Goal: Information Seeking & Learning: Compare options

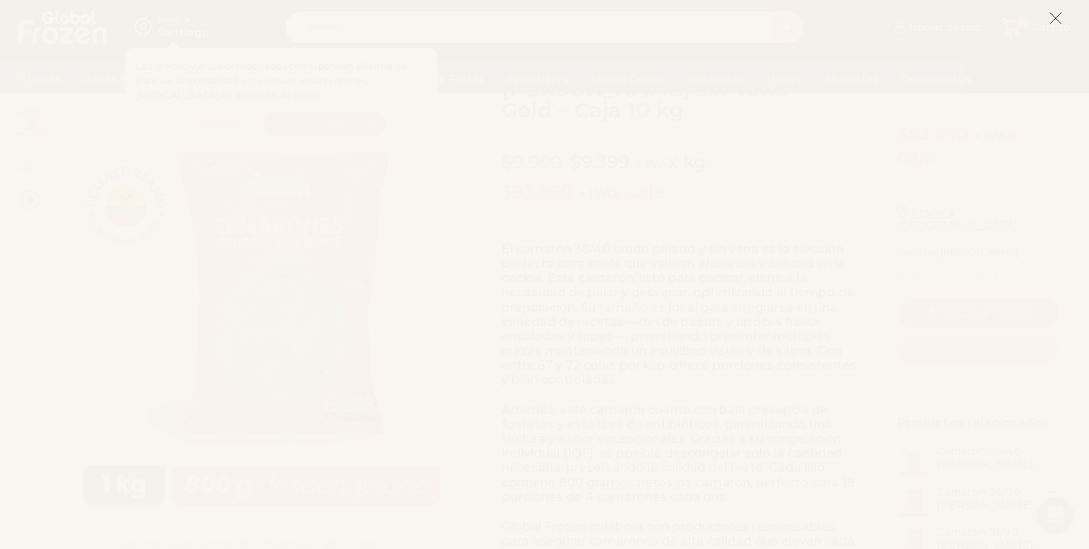
scroll to position [133, 0]
click at [1061, 16] on icon at bounding box center [1056, 18] width 14 height 14
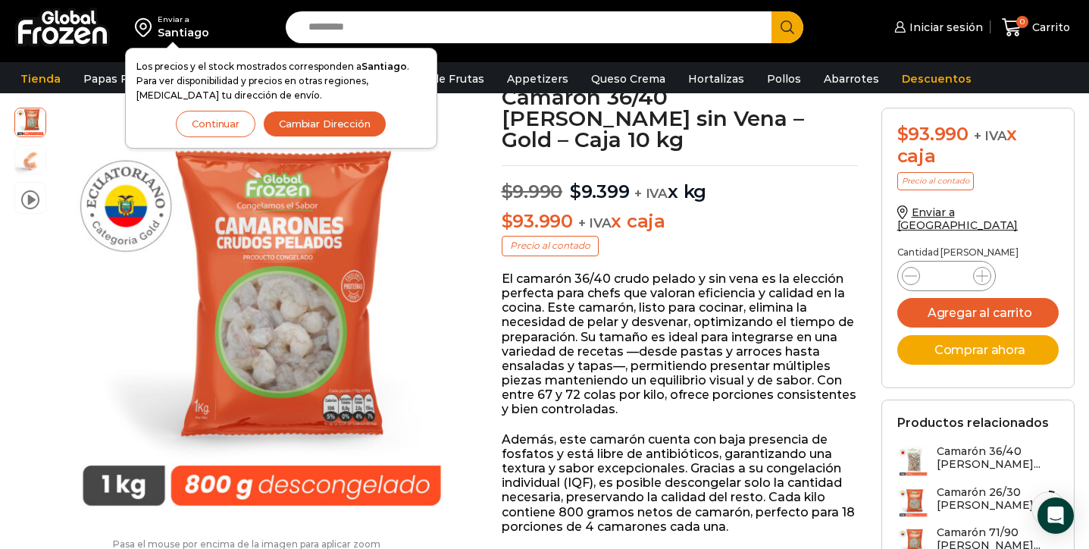
scroll to position [101, 0]
click at [211, 127] on button "Continuar" at bounding box center [216, 124] width 80 height 27
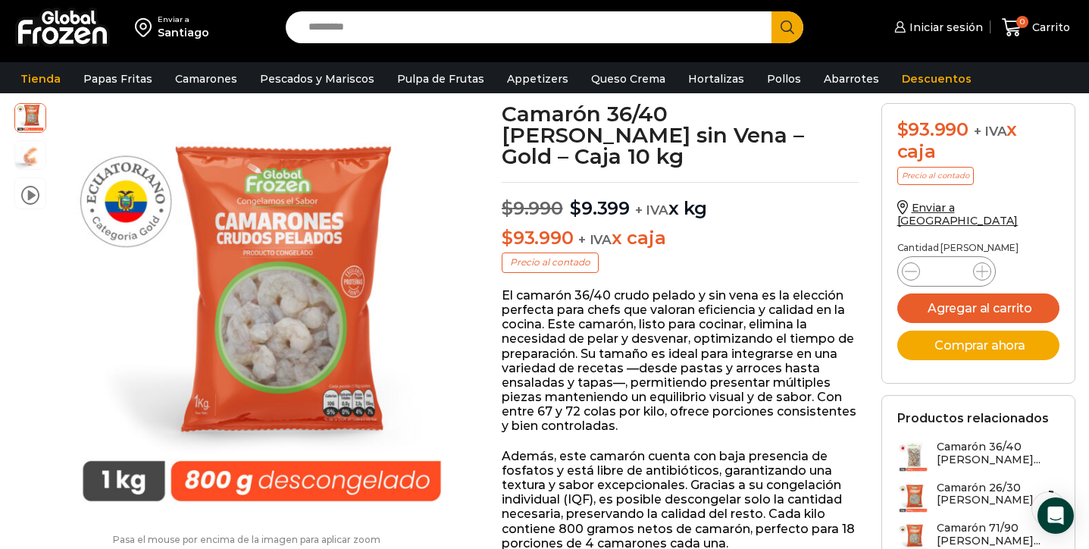
scroll to position [85, 0]
drag, startPoint x: 581, startPoint y: 187, endPoint x: 632, endPoint y: 187, distance: 51.5
click at [632, 187] on p "$ 9.990 Original price was: $9.990. $ 9.399 Current price is: $9.399. + IVA x kg" at bounding box center [680, 201] width 357 height 38
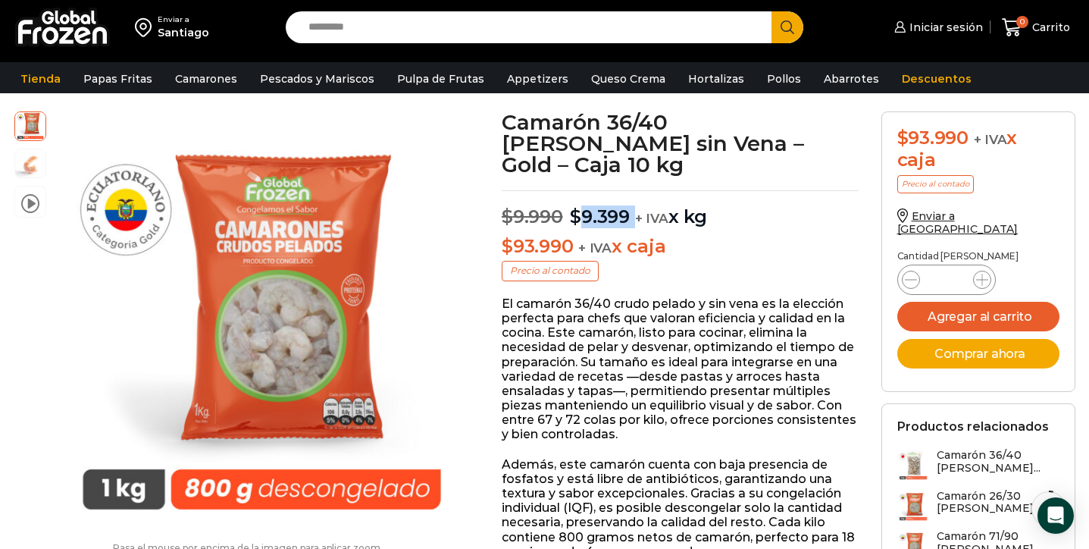
scroll to position [74, 0]
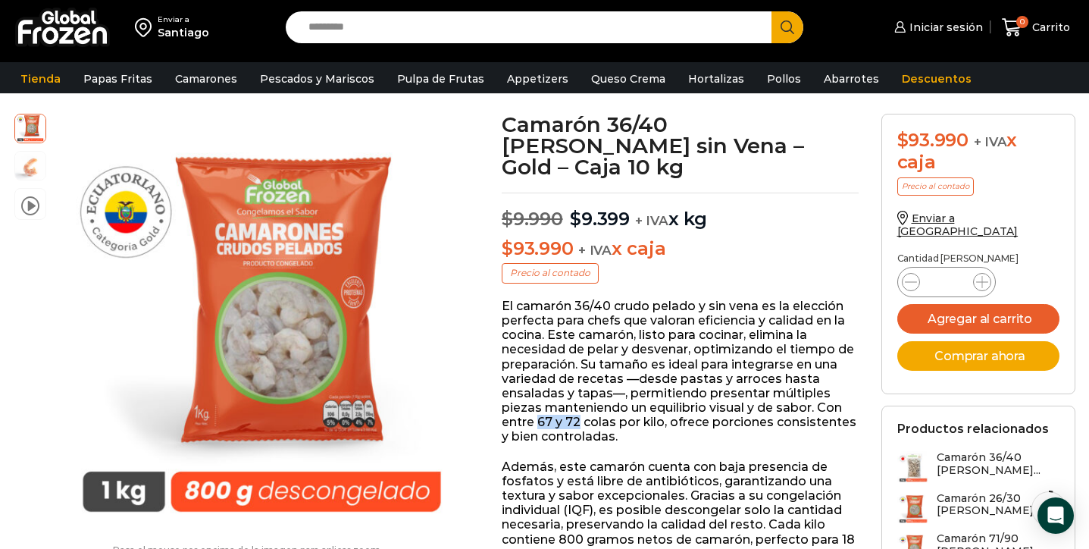
drag, startPoint x: 540, startPoint y: 396, endPoint x: 577, endPoint y: 397, distance: 36.4
click at [577, 397] on p "El camarón 36/40 crudo pelado y sin vena es la elección perfecta para chefs que…" at bounding box center [680, 372] width 357 height 146
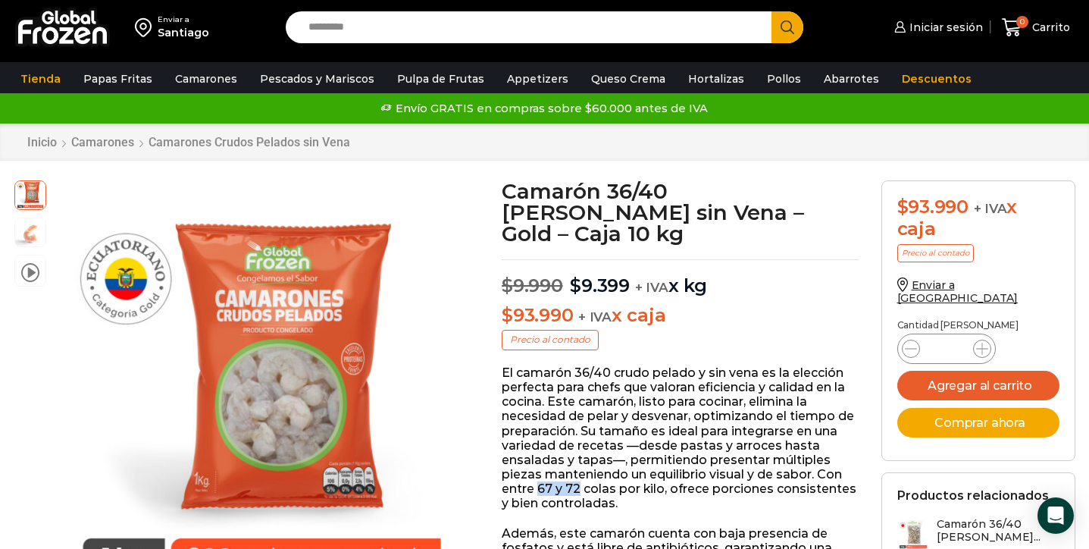
scroll to position [0, 0]
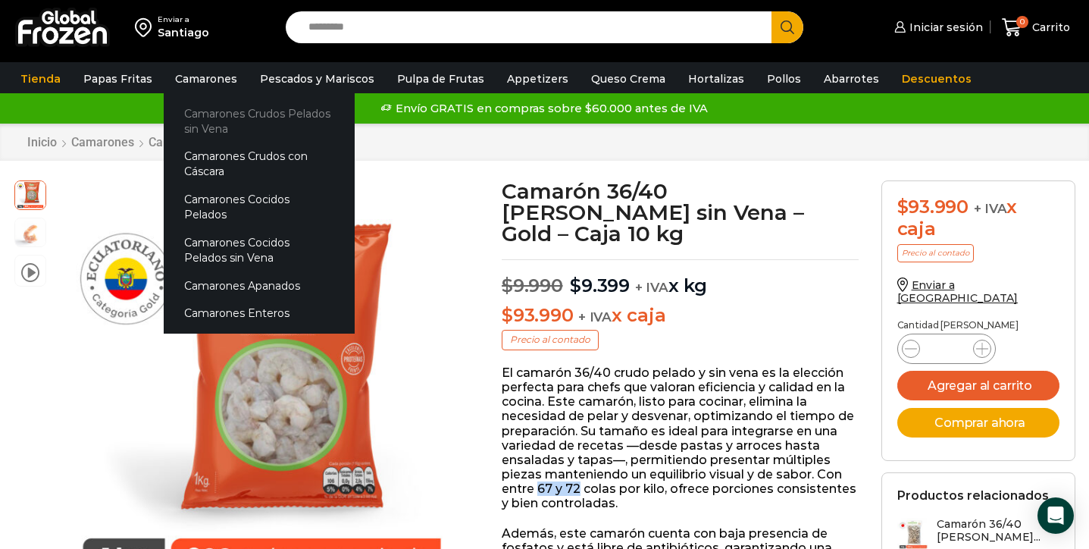
click at [206, 126] on link "Camarones Crudos Pelados sin Vena" at bounding box center [259, 120] width 191 height 43
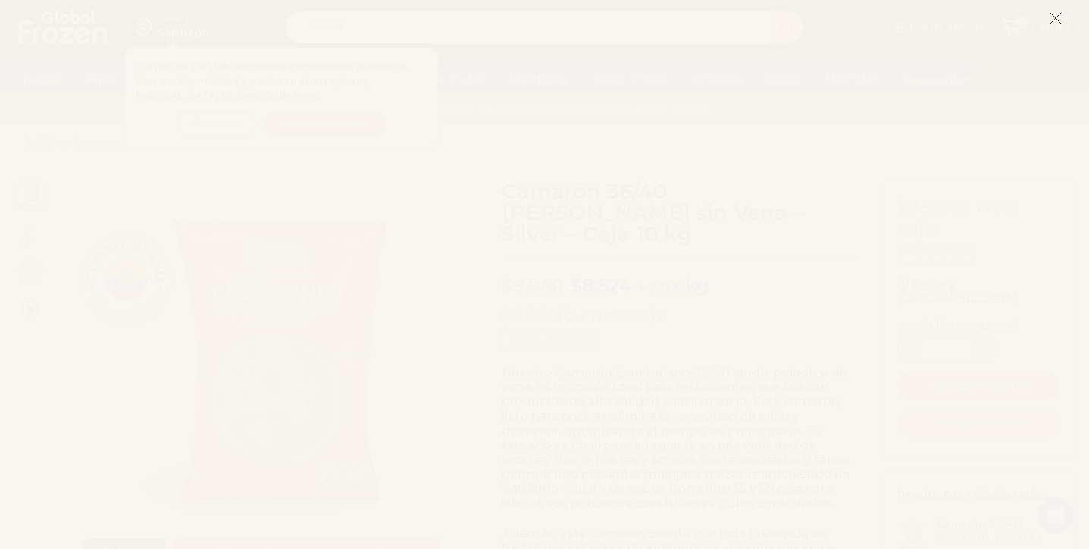
click at [1058, 14] on icon at bounding box center [1056, 18] width 14 height 14
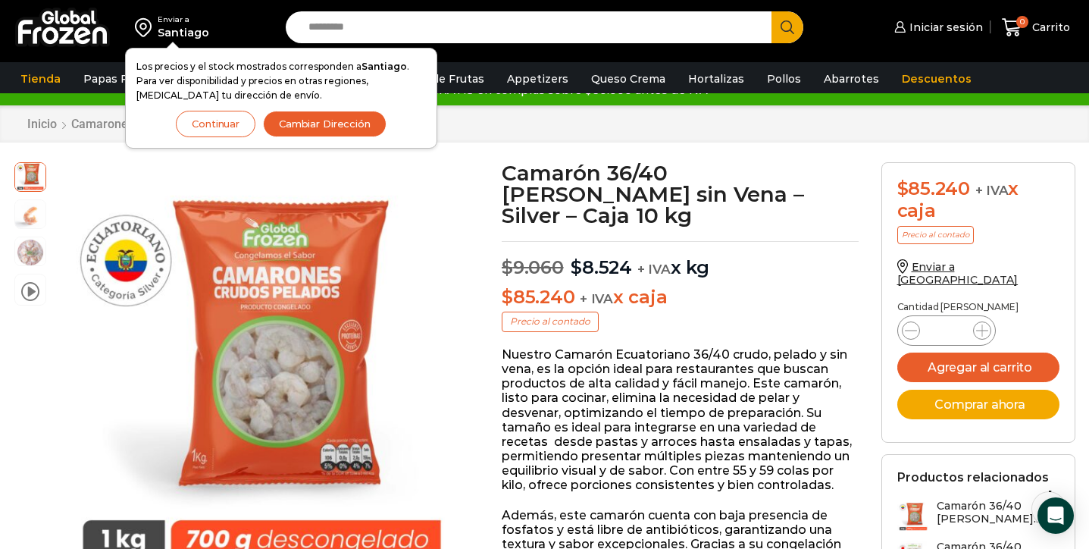
scroll to position [25, 0]
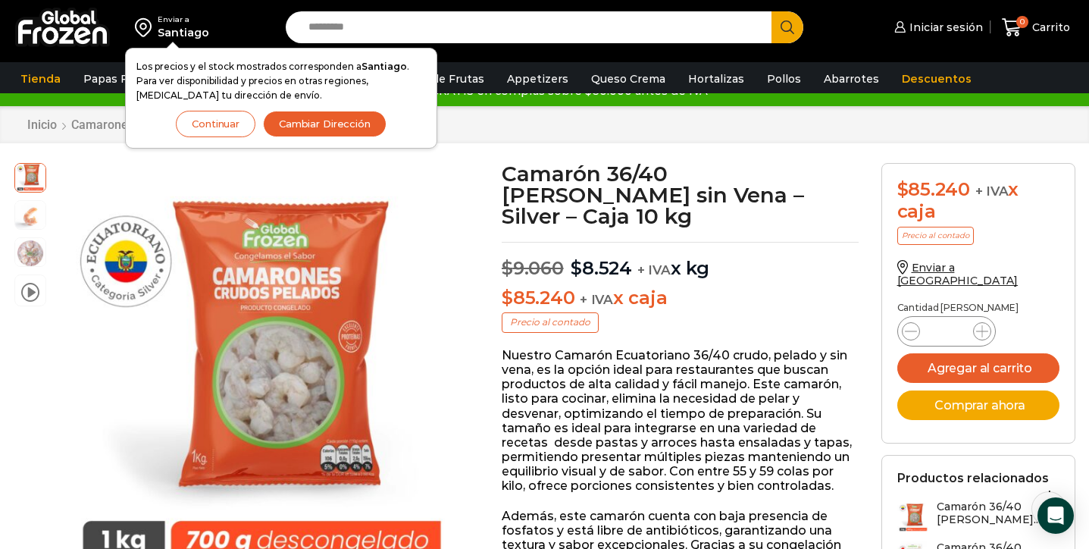
click at [874, 286] on div "$ 85.240 + IVA x caja Precio al contado Enviar a Chile Cantidad de cajas Camaró…" at bounding box center [978, 441] width 217 height 556
click at [324, 121] on button "Cambiar Dirección" at bounding box center [325, 124] width 124 height 27
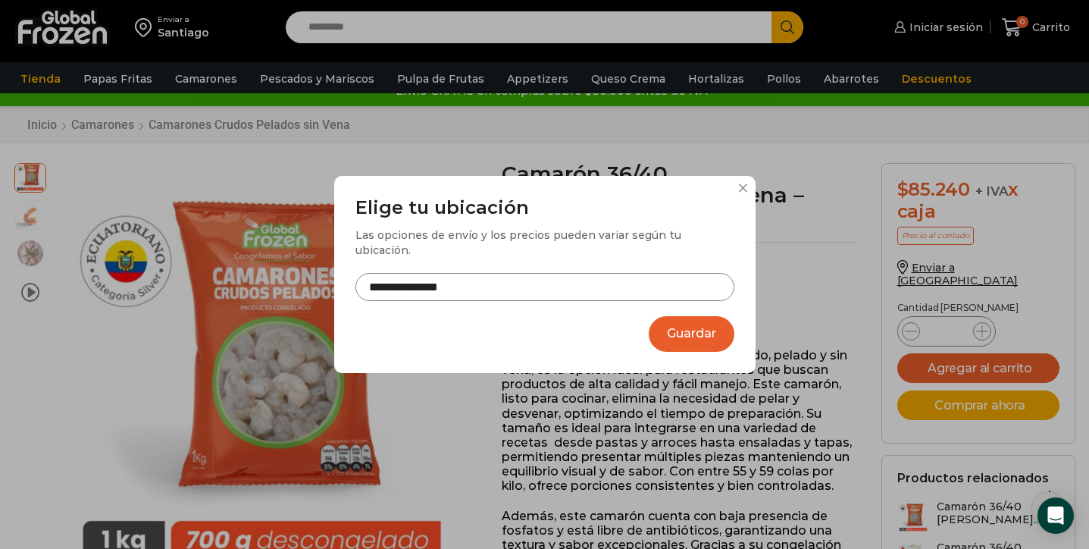
click at [588, 273] on input "**********" at bounding box center [544, 287] width 379 height 28
type input "**********"
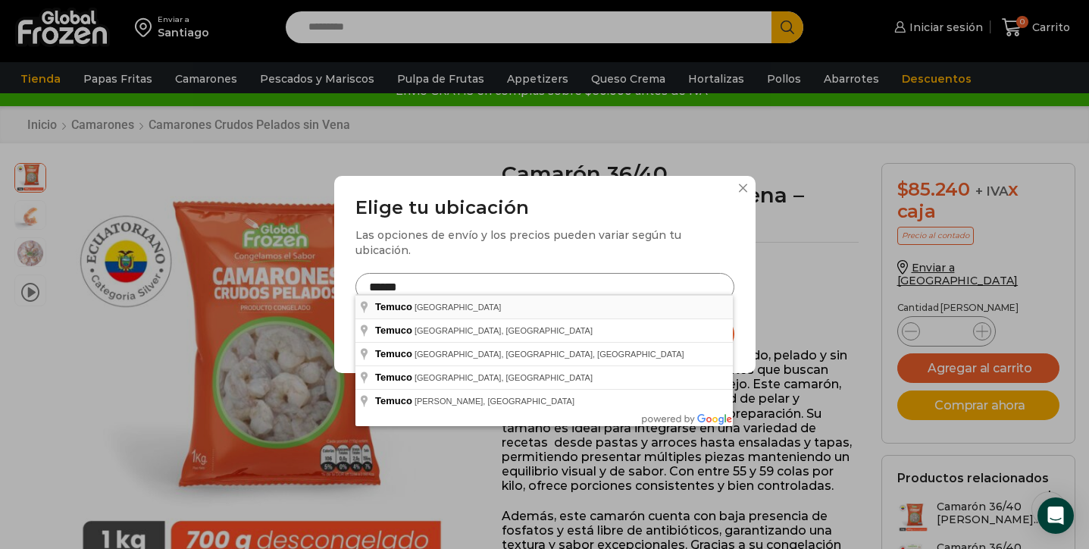
type input "**********"
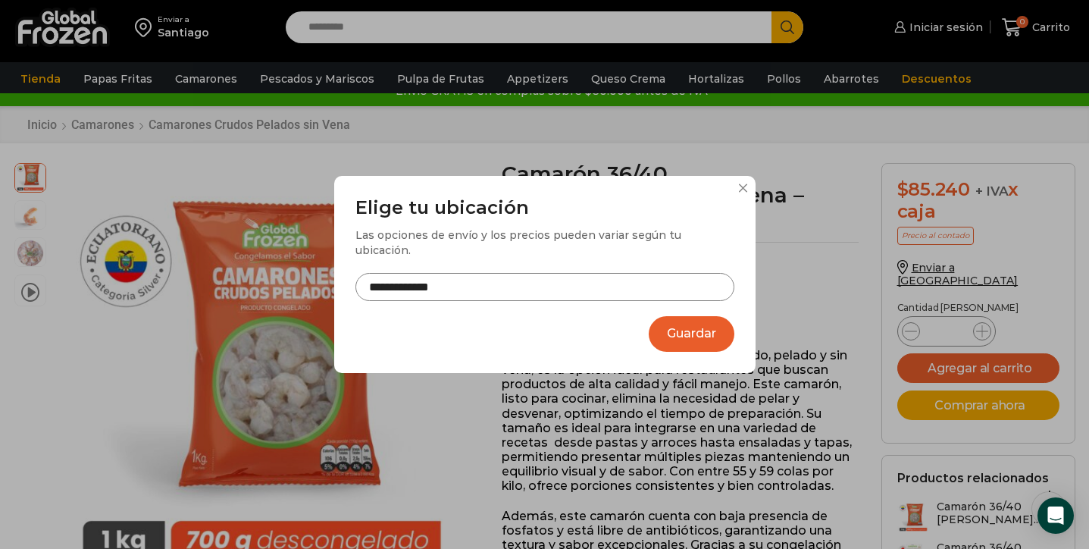
click at [691, 333] on button "Guardar" at bounding box center [692, 334] width 86 height 36
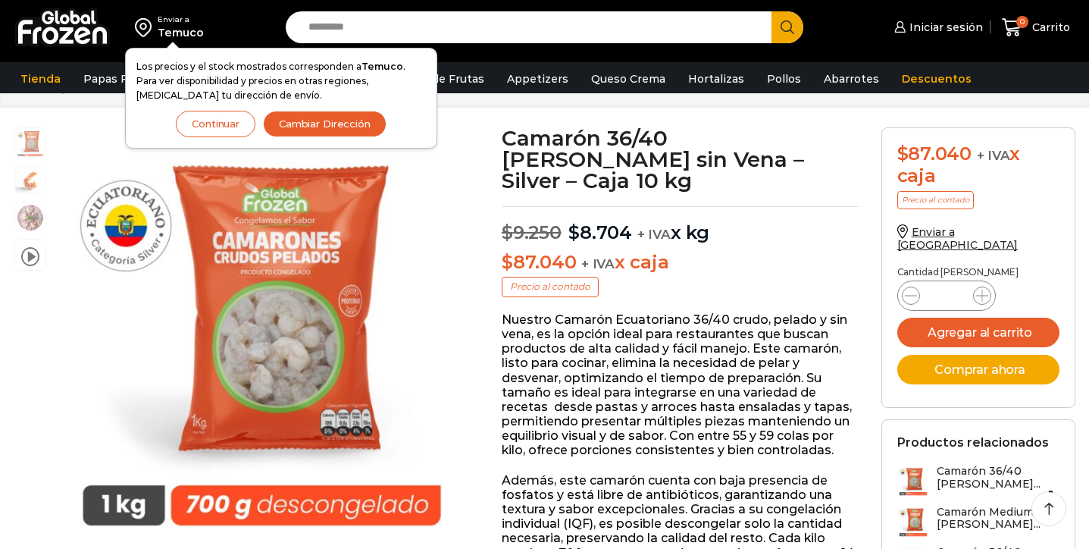
scroll to position [58, 0]
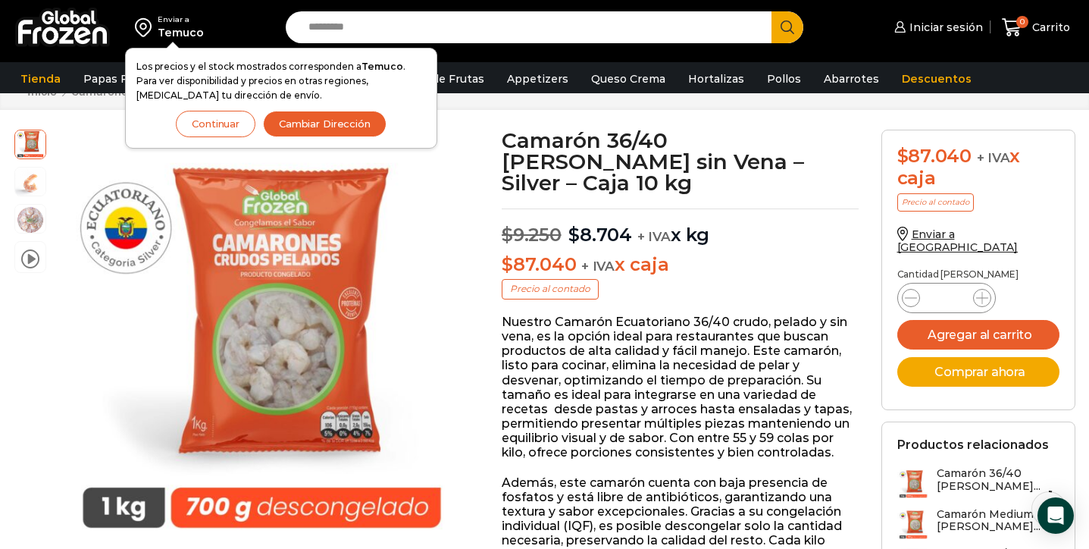
click at [232, 124] on button "Continuar" at bounding box center [216, 124] width 80 height 27
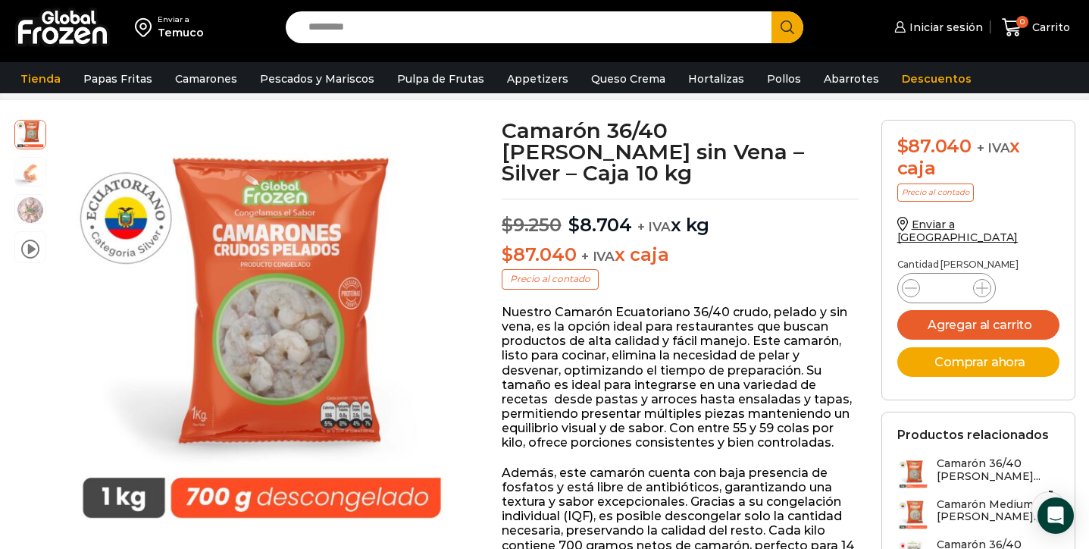
scroll to position [64, 0]
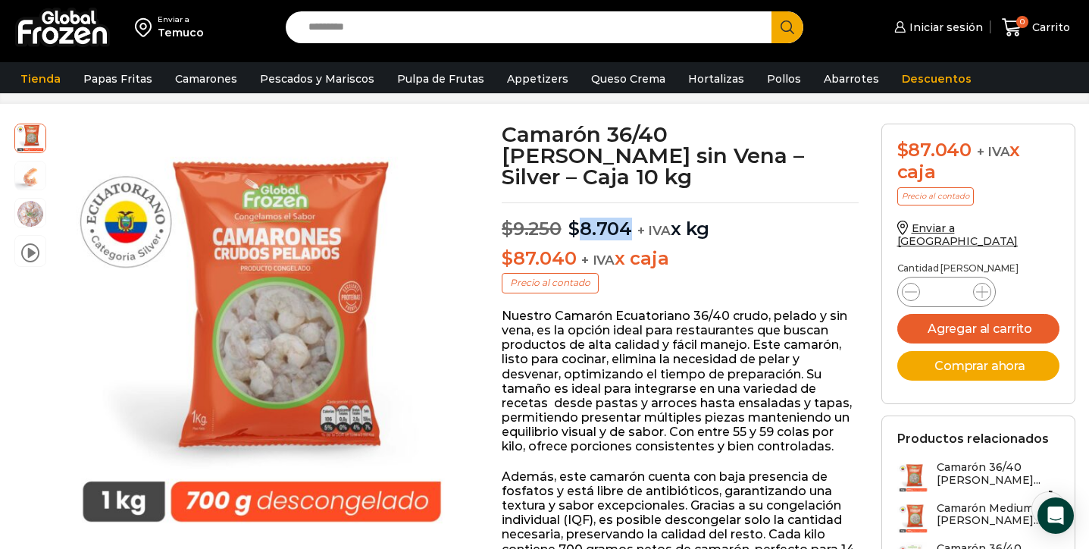
drag, startPoint x: 581, startPoint y: 206, endPoint x: 628, endPoint y: 207, distance: 47.0
click at [628, 218] on bdi "$ 8.704" at bounding box center [600, 229] width 64 height 22
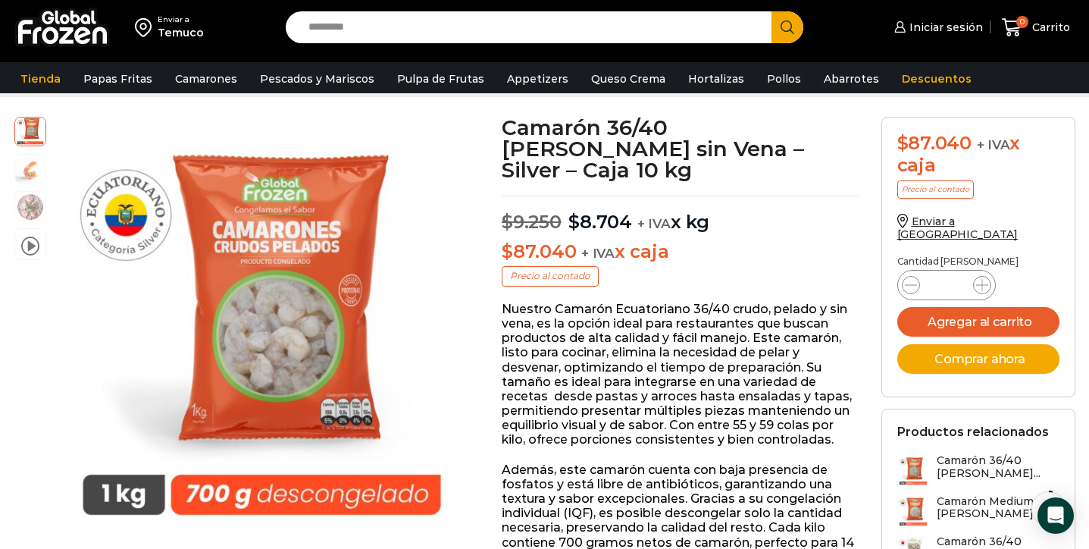
scroll to position [75, 0]
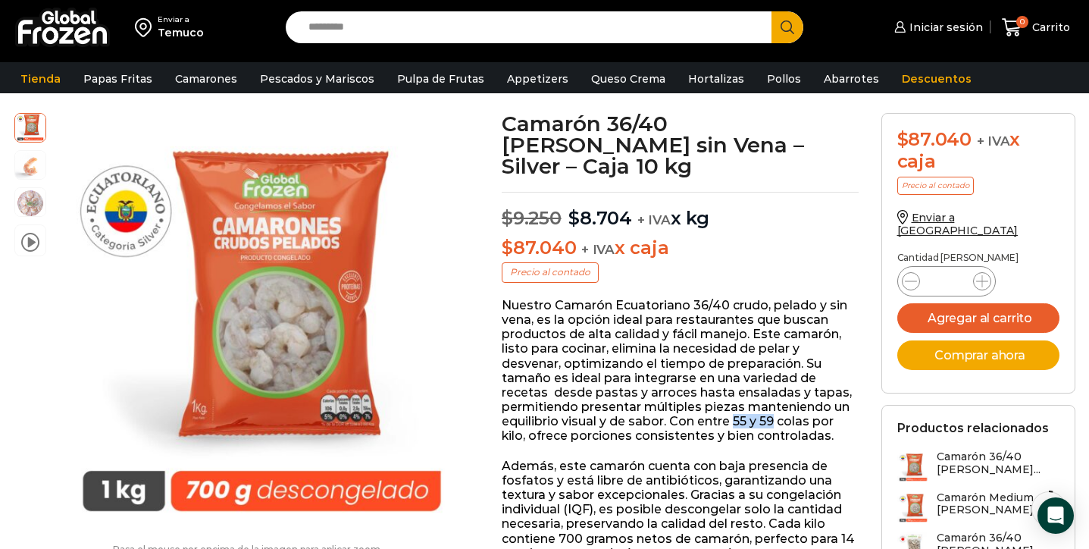
drag, startPoint x: 735, startPoint y: 397, endPoint x: 775, endPoint y: 396, distance: 39.4
click at [775, 396] on p "Nuestro Camarón Ecuatoriano 36/40 crudo, pelado y sin vena, es la opción ideal …" at bounding box center [680, 371] width 357 height 146
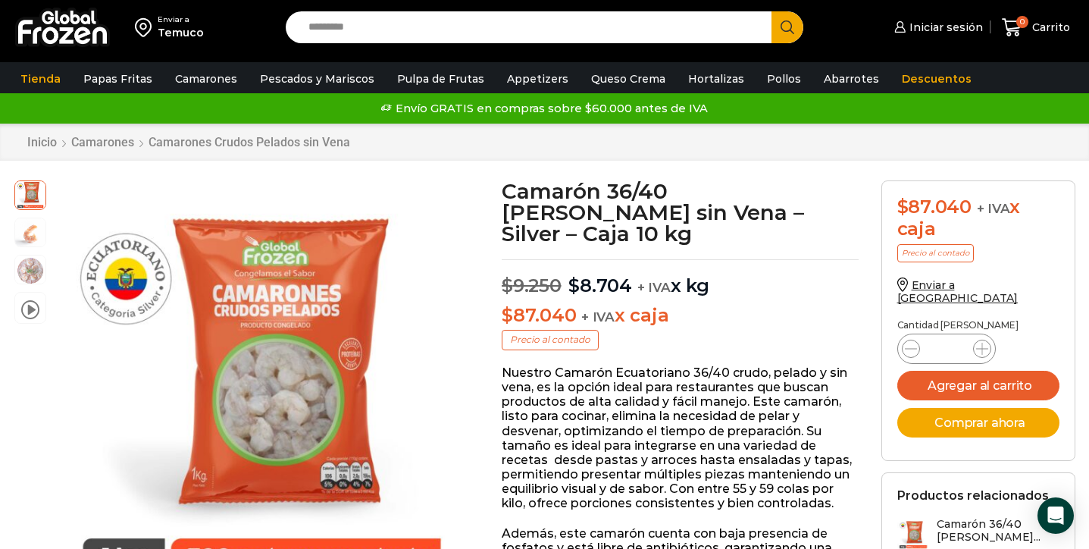
scroll to position [0, 0]
click at [953, 287] on span "Enviar a Temuco" at bounding box center [957, 291] width 121 height 27
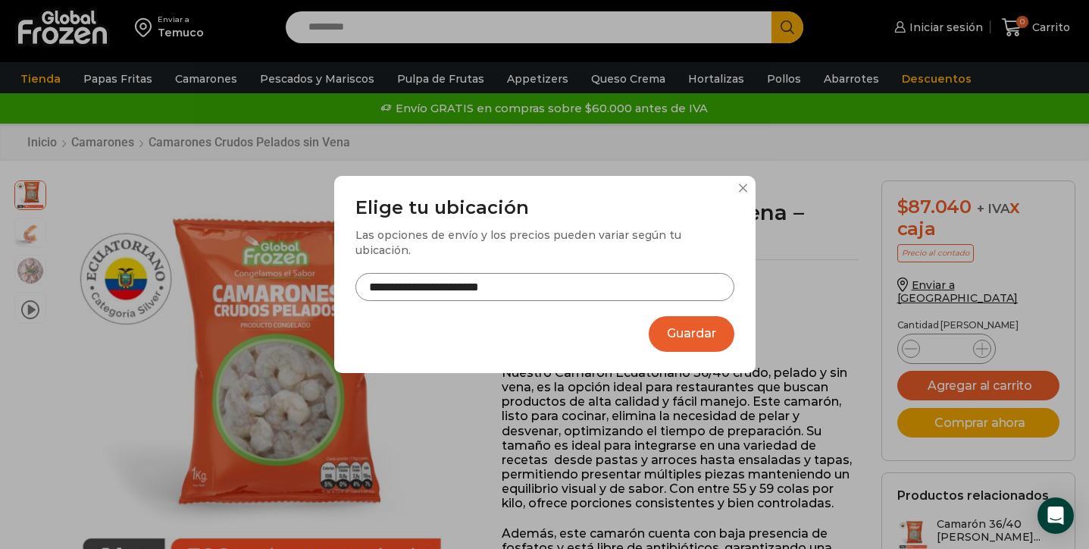
click at [718, 336] on button "Guardar" at bounding box center [692, 334] width 86 height 36
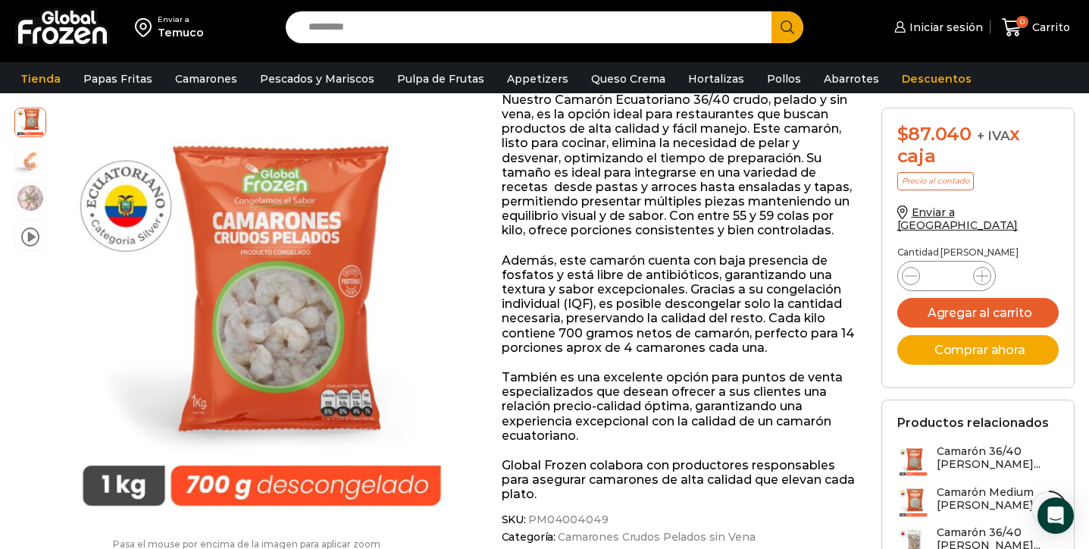
scroll to position [268, 0]
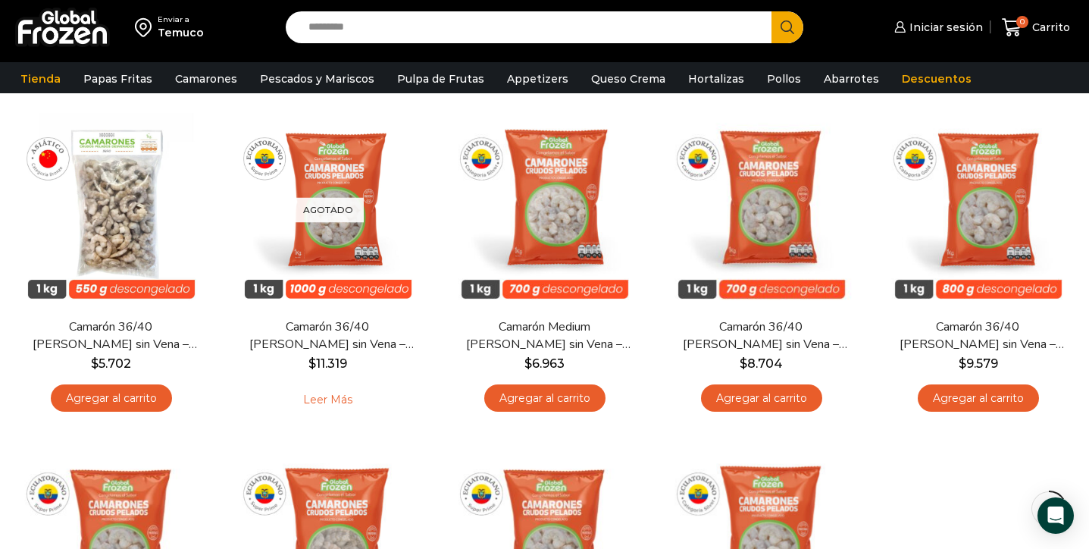
scroll to position [110, 0]
